Goal: Register for event/course: Sign up to attend an event or enroll in a course

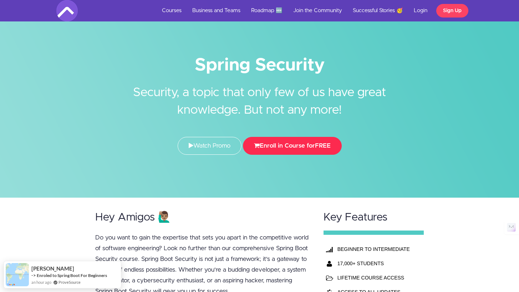
click at [288, 142] on button "Enroll in Course for FREE" at bounding box center [292, 146] width 99 height 18
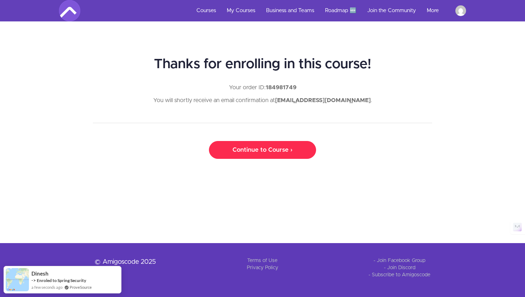
click at [250, 151] on link "Continue to Course ›" at bounding box center [262, 150] width 107 height 18
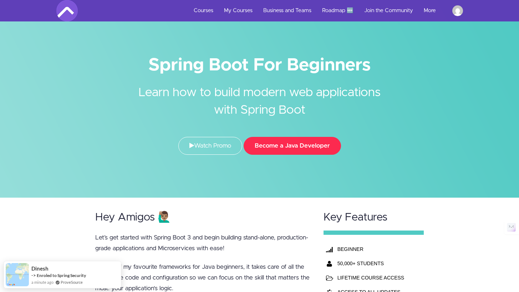
click at [292, 140] on button "Become a Java Developer" at bounding box center [292, 146] width 97 height 18
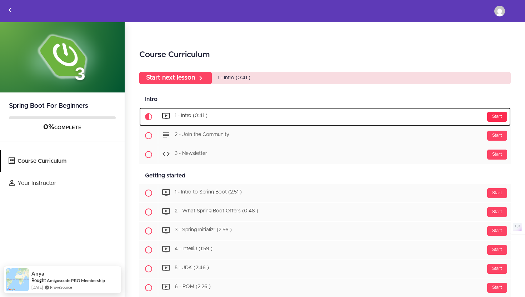
click at [487, 115] on div "Start" at bounding box center [497, 117] width 20 height 10
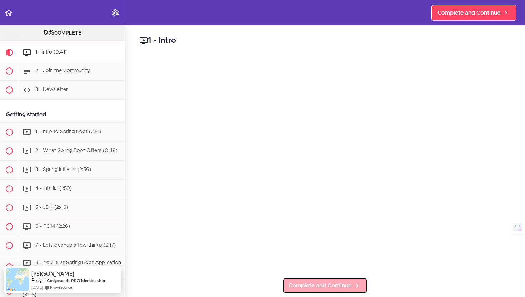
click at [335, 278] on link "Complete and Continue" at bounding box center [324, 286] width 85 height 16
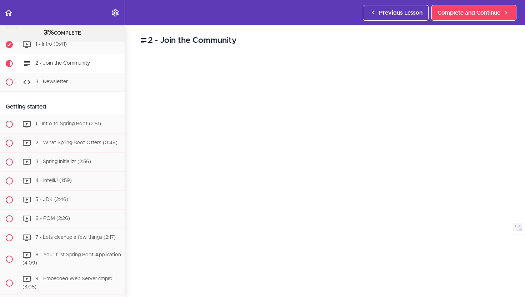
scroll to position [57, 0]
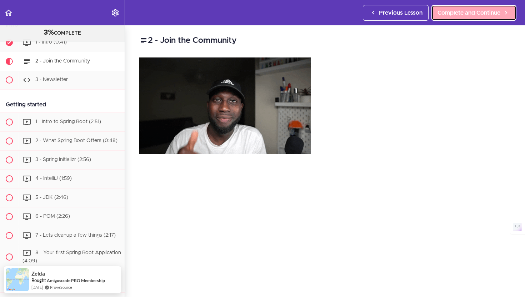
click at [484, 12] on span "Complete and Continue" at bounding box center [468, 13] width 63 height 9
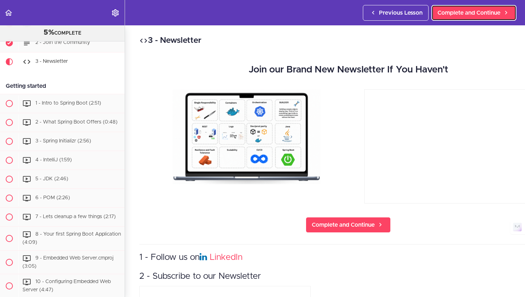
scroll to position [76, 0]
click at [475, 14] on span "Complete and Continue" at bounding box center [468, 13] width 63 height 9
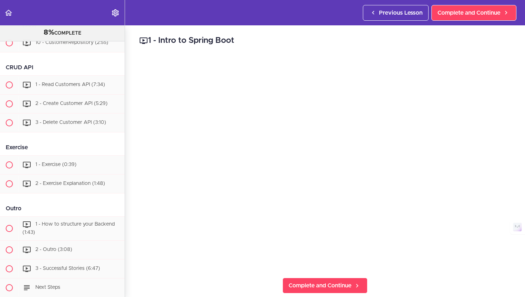
scroll to position [644, 0]
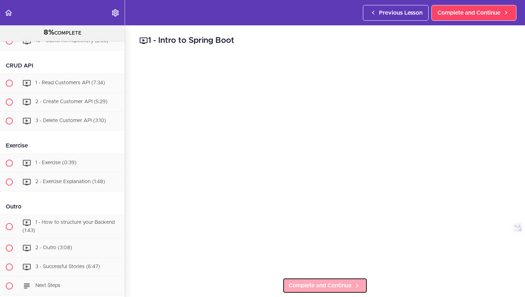
click at [312, 283] on span "Complete and Continue" at bounding box center [319, 285] width 63 height 9
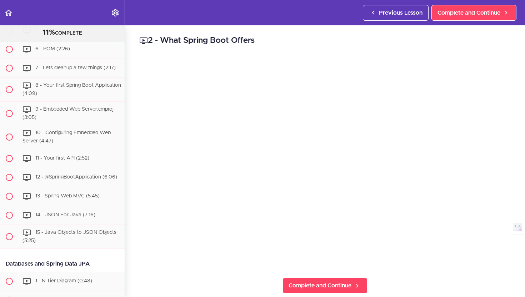
scroll to position [137, 0]
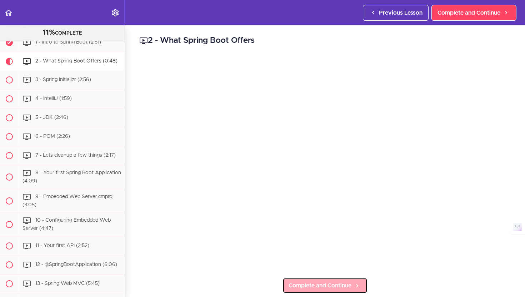
click at [318, 281] on span "Complete and Continue" at bounding box center [319, 285] width 63 height 9
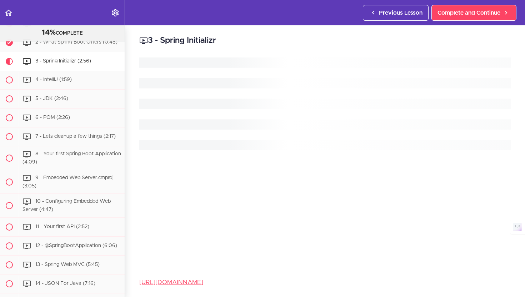
scroll to position [161, 0]
